Goal: Find specific page/section: Find specific page/section

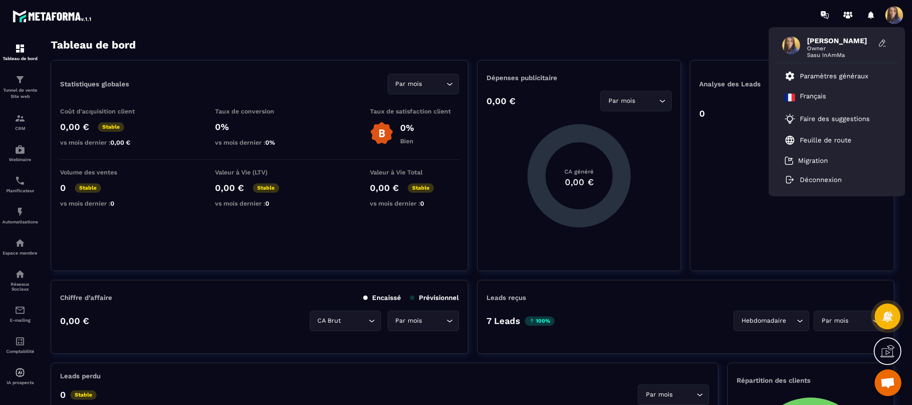
scroll to position [3292, 0]
click at [27, 252] on p "Espace membre" at bounding box center [20, 252] width 36 height 5
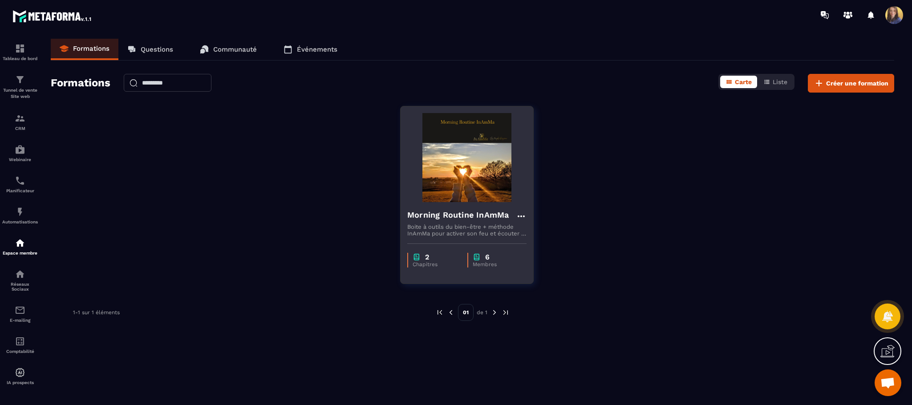
click at [483, 260] on div "6" at bounding box center [494, 257] width 45 height 8
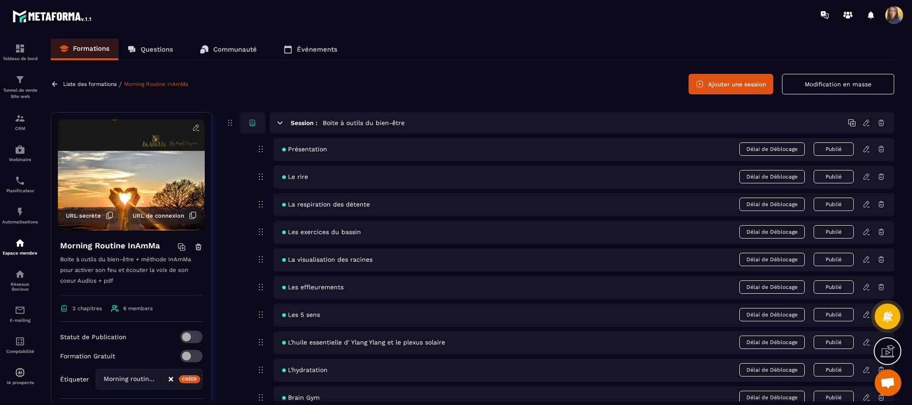
click at [149, 51] on p "Questions" at bounding box center [157, 49] width 32 height 8
click at [151, 44] on link "Questions" at bounding box center [150, 49] width 64 height 21
click at [234, 49] on p "Communauté" at bounding box center [235, 49] width 44 height 8
click at [159, 47] on p "Questions" at bounding box center [157, 49] width 32 height 8
